Goal: Ask a question

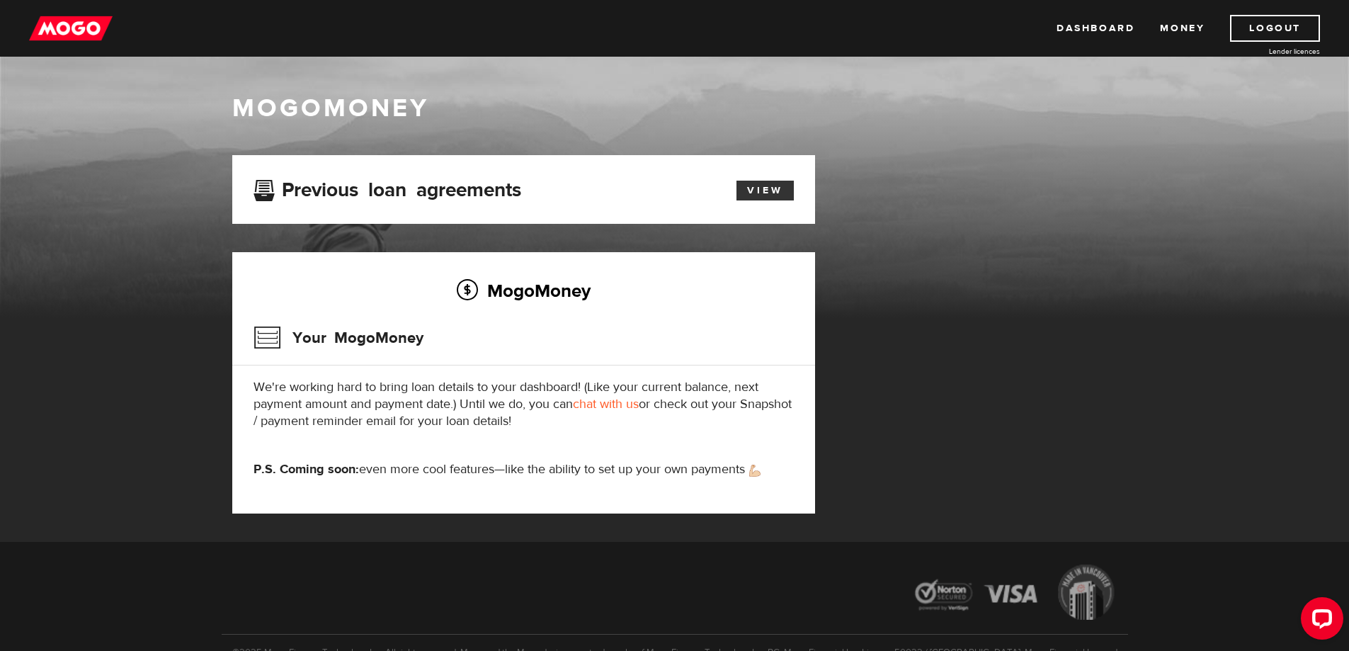
click at [768, 188] on link "View" at bounding box center [764, 191] width 57 height 20
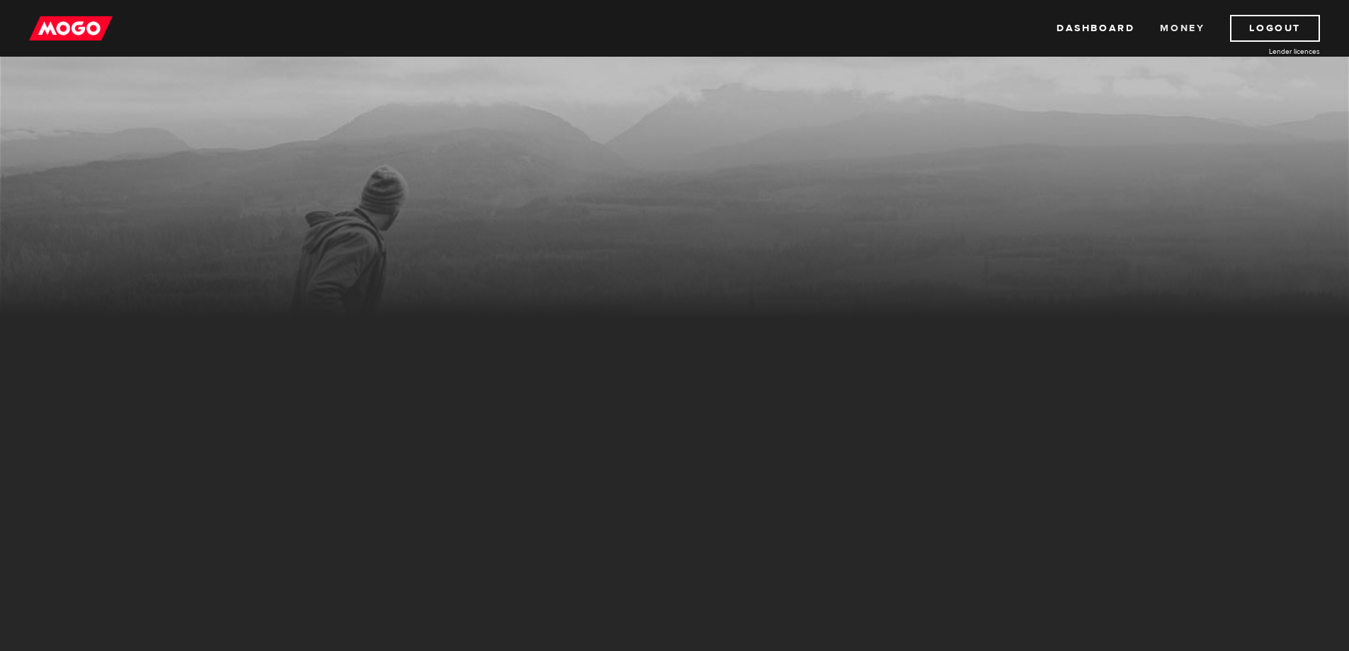
click at [1170, 25] on link "Money" at bounding box center [1182, 28] width 45 height 27
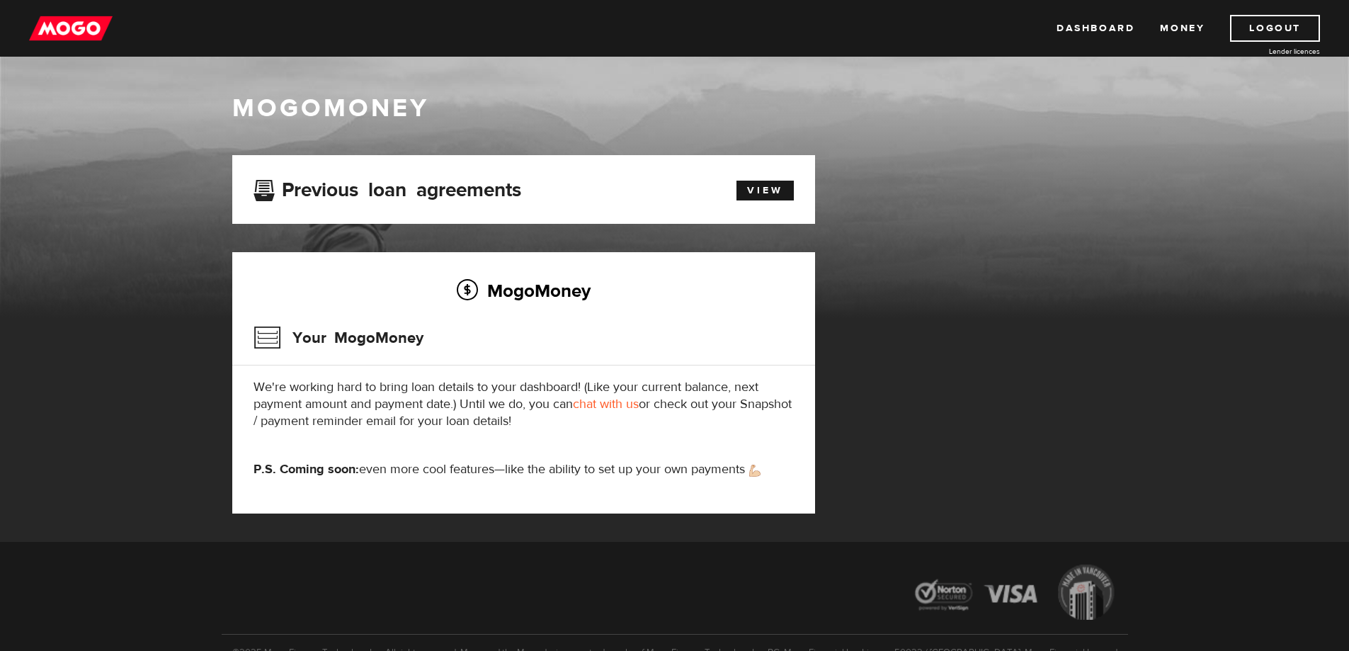
click at [602, 402] on link "chat with us" at bounding box center [606, 404] width 66 height 16
click at [754, 188] on link "View" at bounding box center [764, 191] width 57 height 20
